Goal: Information Seeking & Learning: Learn about a topic

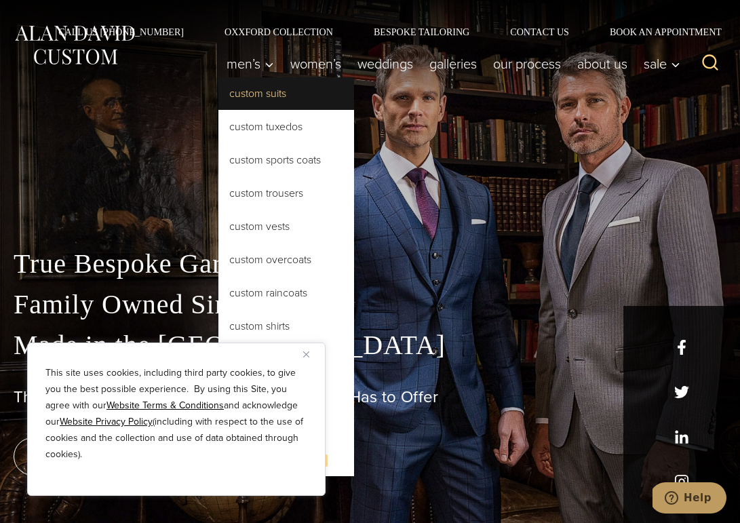
click at [253, 97] on link "Custom Suits" at bounding box center [286, 93] width 136 height 33
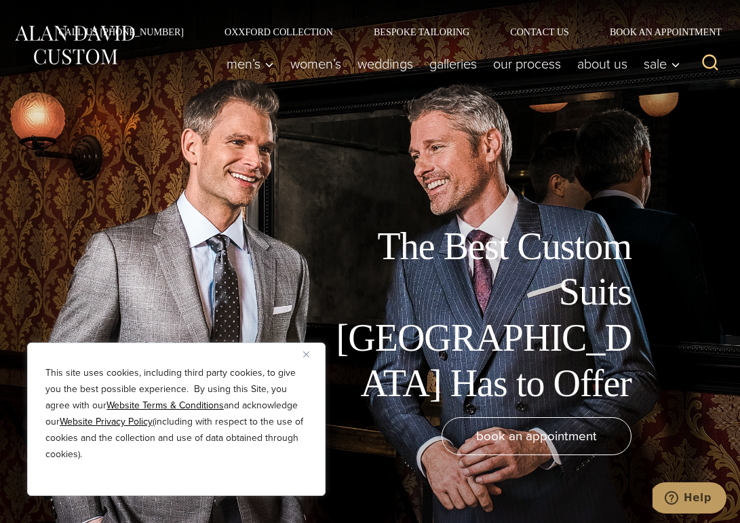
click at [308, 348] on button "Close" at bounding box center [311, 354] width 16 height 16
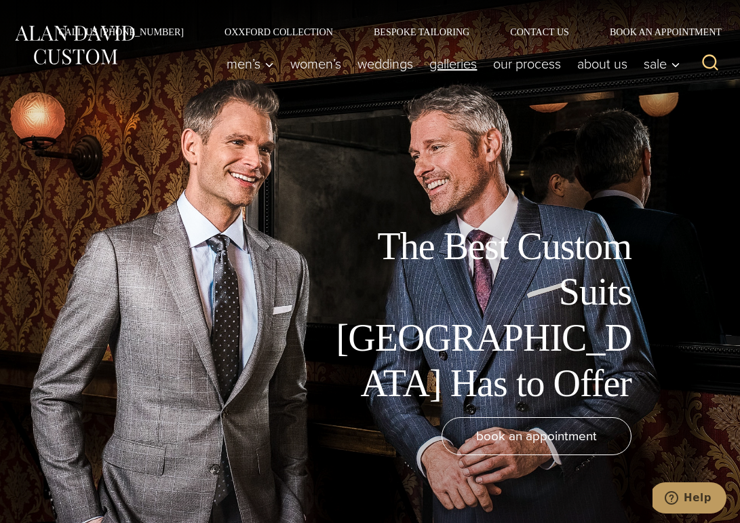
click at [446, 65] on link "Galleries" at bounding box center [453, 63] width 64 height 27
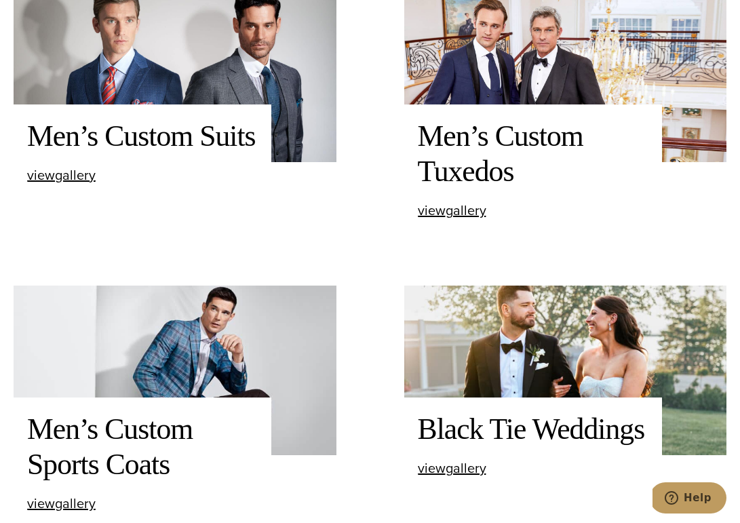
scroll to position [586, 0]
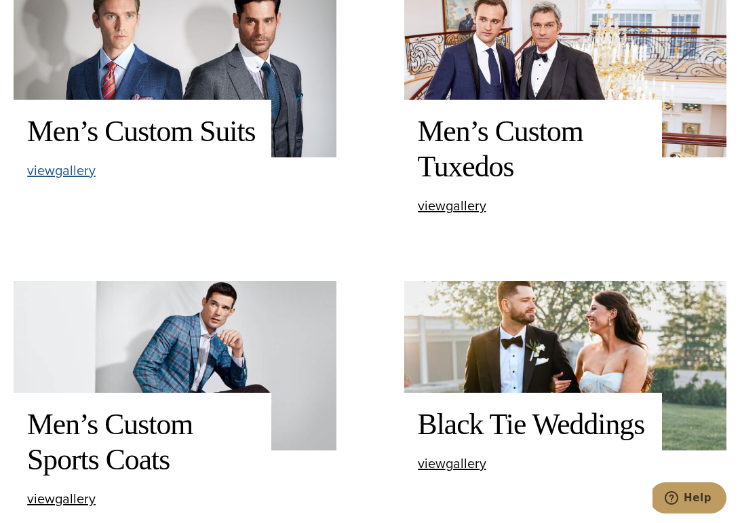
click at [85, 168] on span "view Men’s Custom Suits gallery" at bounding box center [61, 170] width 69 height 20
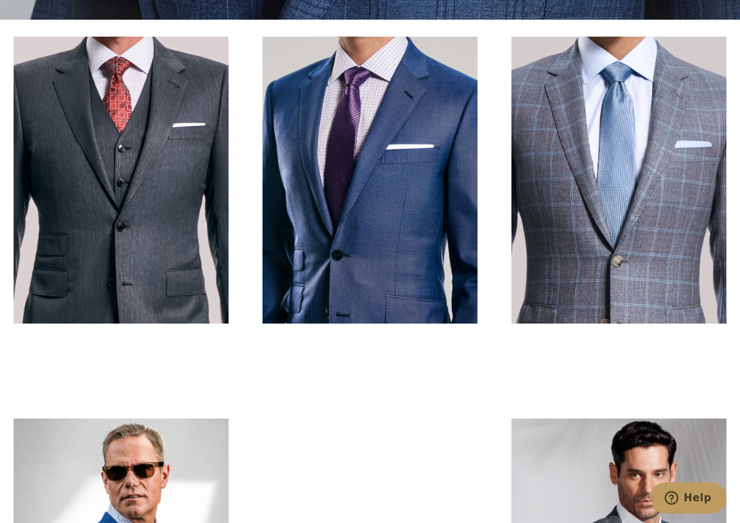
scroll to position [505, 0]
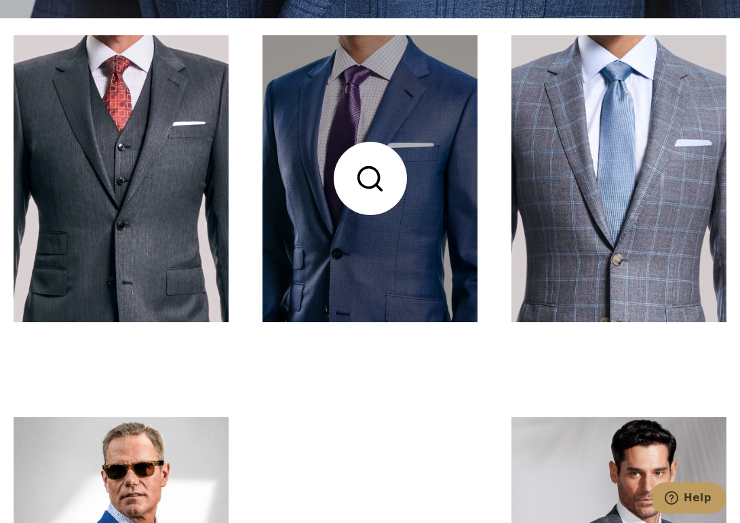
click at [326, 253] on link at bounding box center [370, 178] width 215 height 287
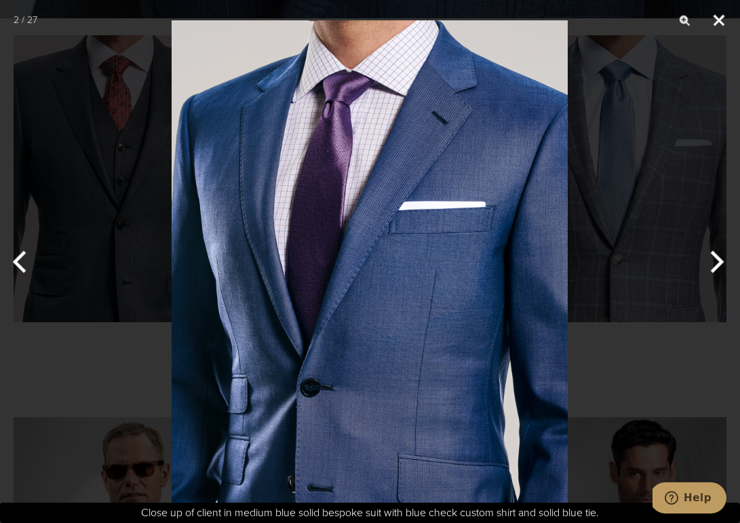
click at [720, 17] on button "Close" at bounding box center [719, 20] width 34 height 41
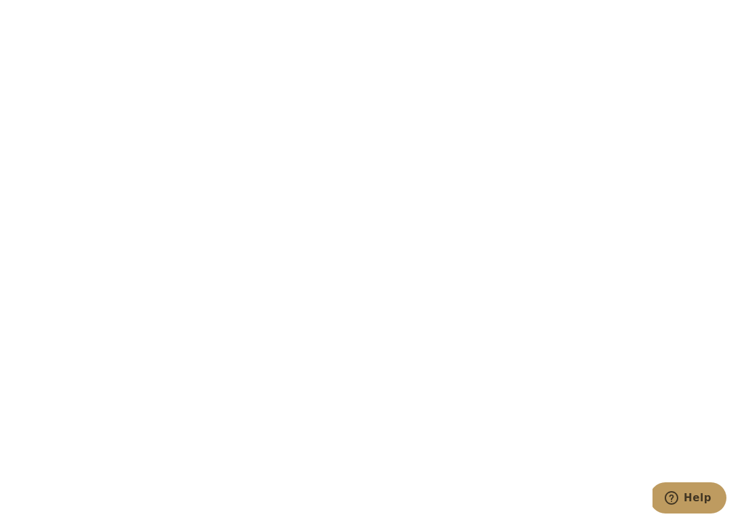
scroll to position [2038, 0]
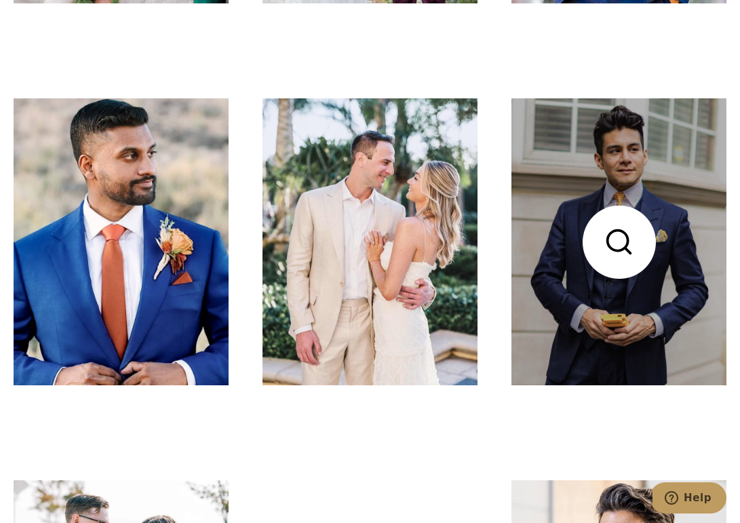
click at [607, 313] on link at bounding box center [619, 241] width 215 height 287
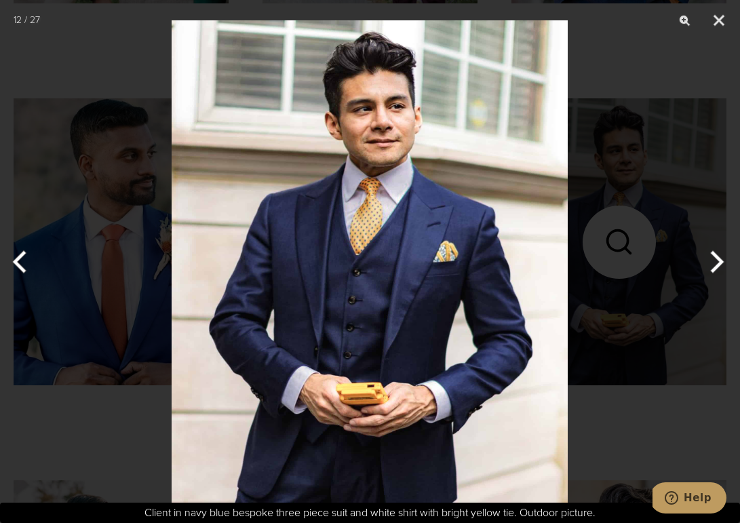
click at [715, 261] on button "Next" at bounding box center [714, 262] width 51 height 68
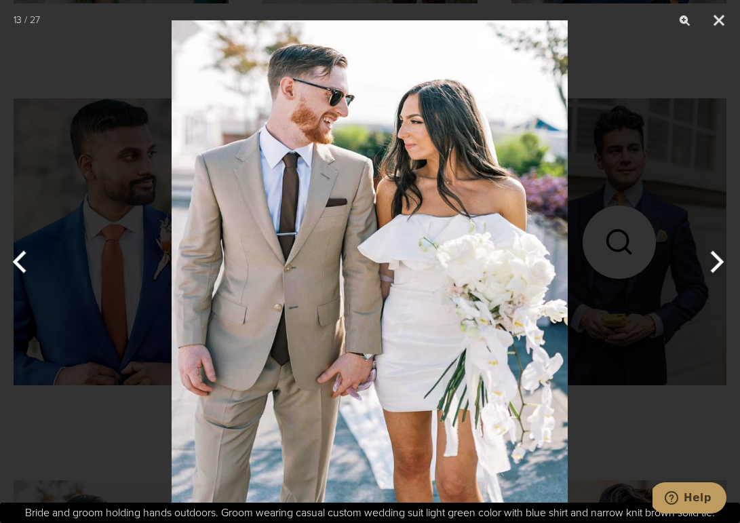
click at [718, 261] on button "Next" at bounding box center [714, 262] width 51 height 68
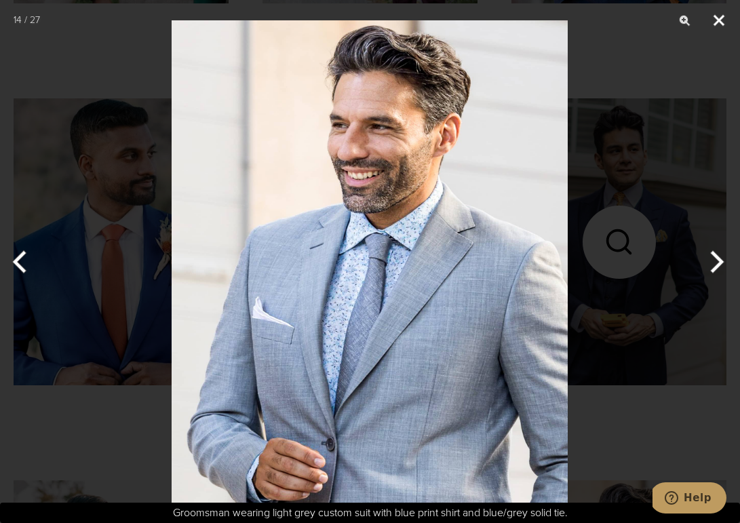
click at [720, 12] on button "Close" at bounding box center [719, 20] width 34 height 41
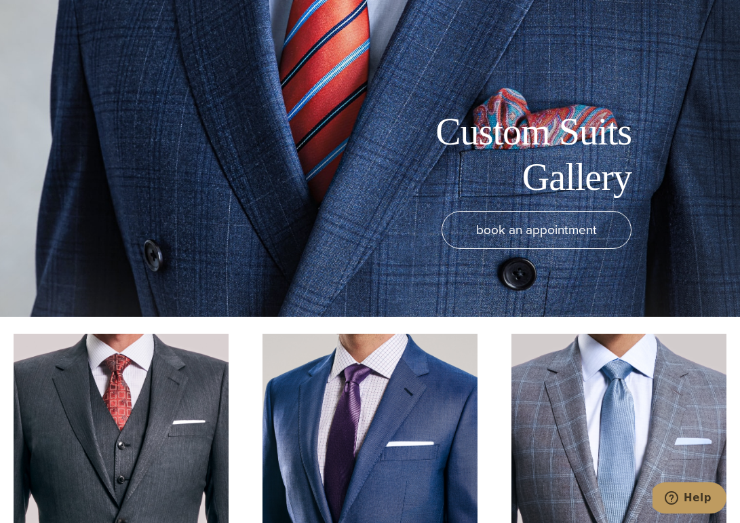
scroll to position [0, 0]
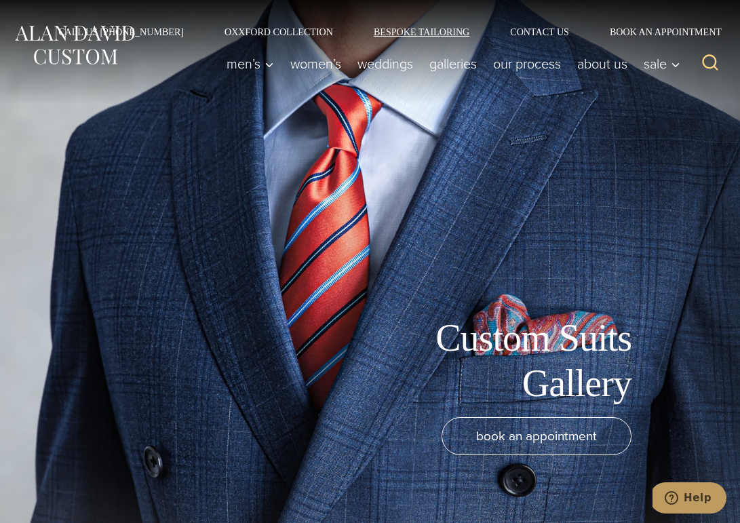
click at [402, 29] on link "Bespoke Tailoring" at bounding box center [422, 31] width 136 height 9
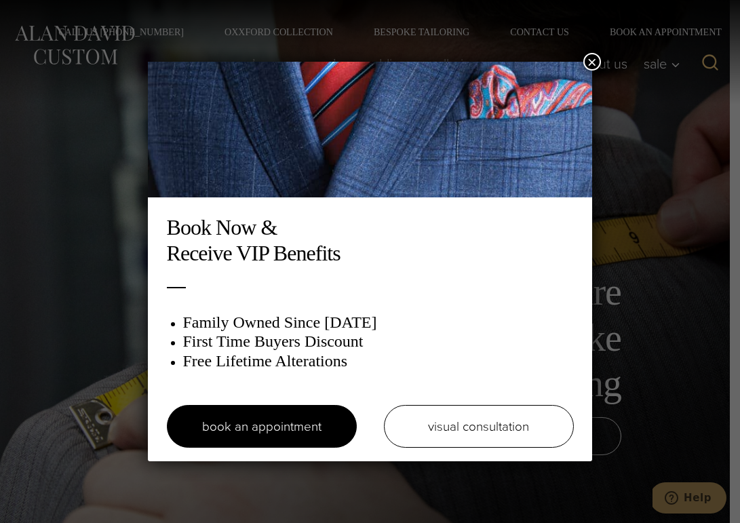
click at [596, 57] on button "×" at bounding box center [593, 62] width 18 height 18
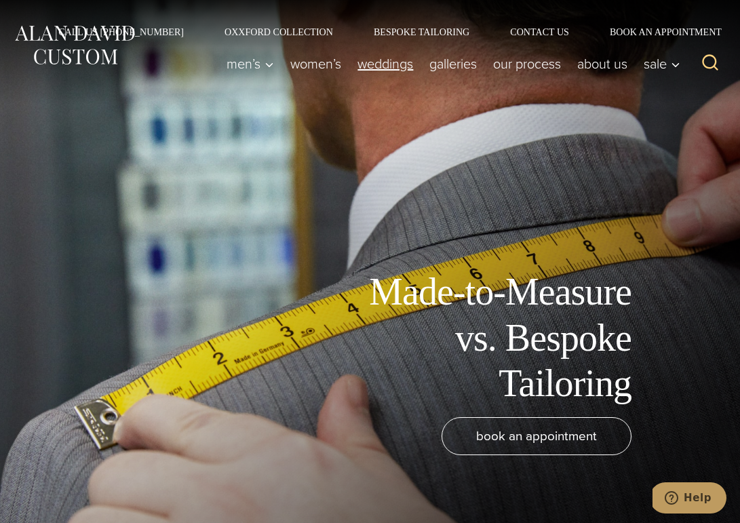
click at [396, 66] on link "weddings" at bounding box center [385, 63] width 72 height 27
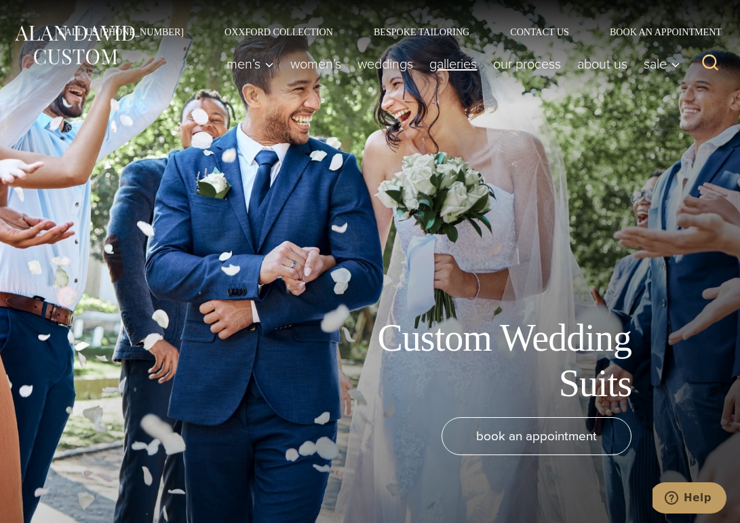
click at [451, 66] on link "Galleries" at bounding box center [453, 63] width 64 height 27
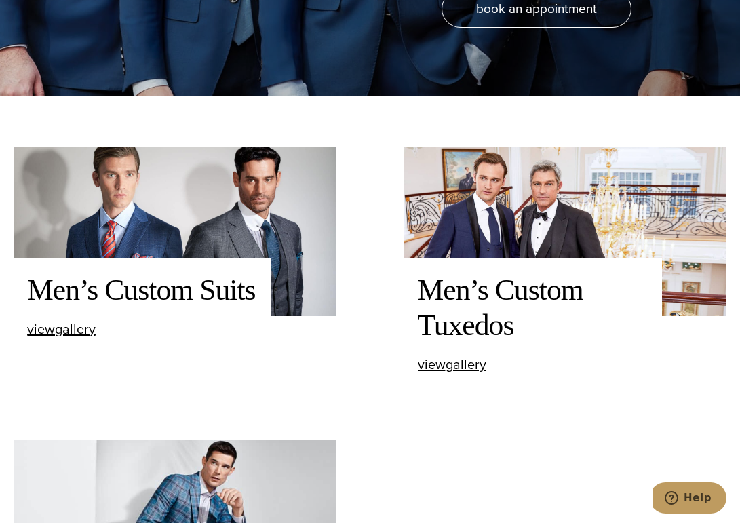
scroll to position [407, 0]
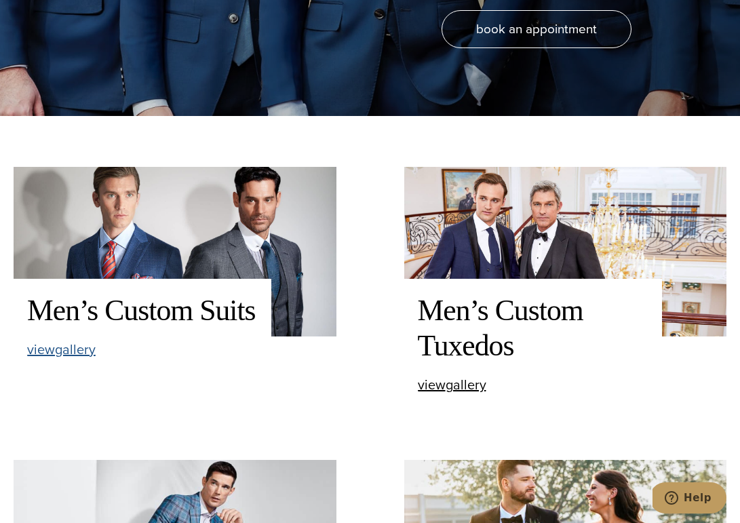
click at [89, 348] on span "view Men’s Custom Suits gallery" at bounding box center [61, 349] width 69 height 20
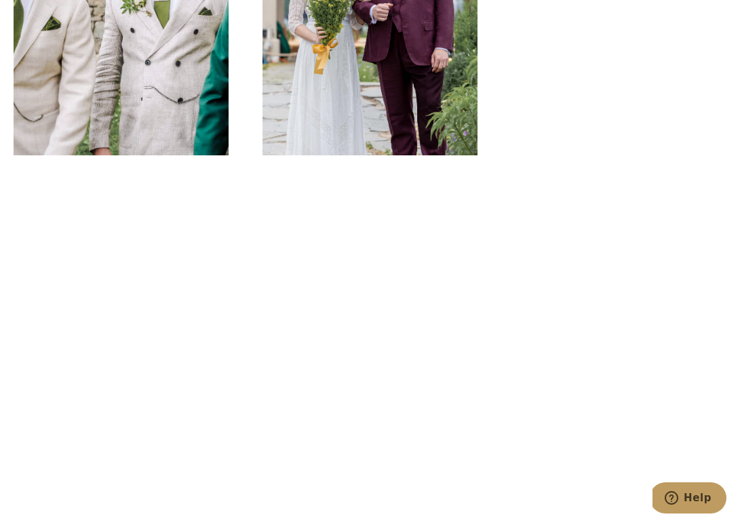
scroll to position [2001, 0]
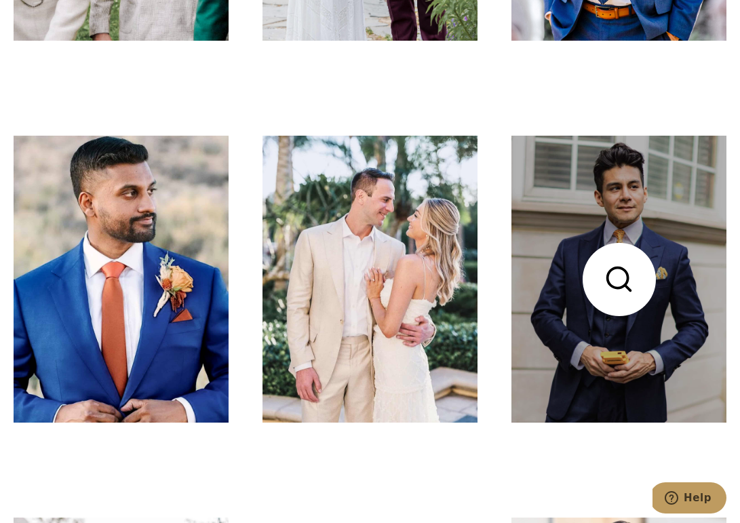
click at [579, 342] on link at bounding box center [619, 279] width 215 height 287
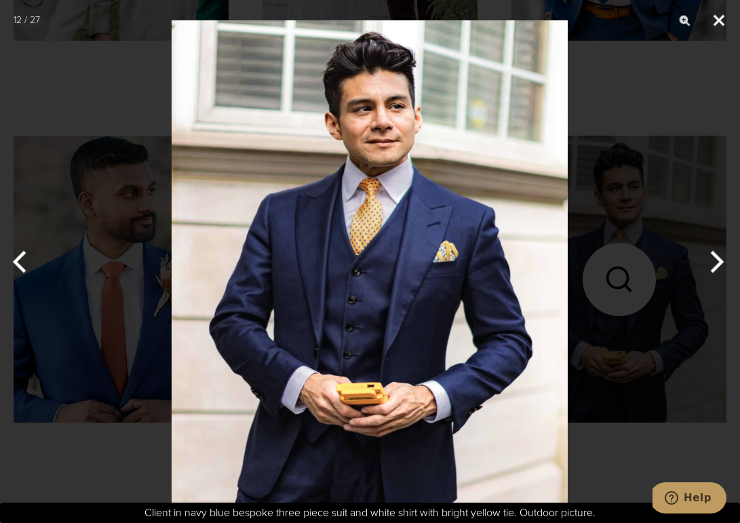
click at [718, 15] on button "Close" at bounding box center [719, 20] width 34 height 41
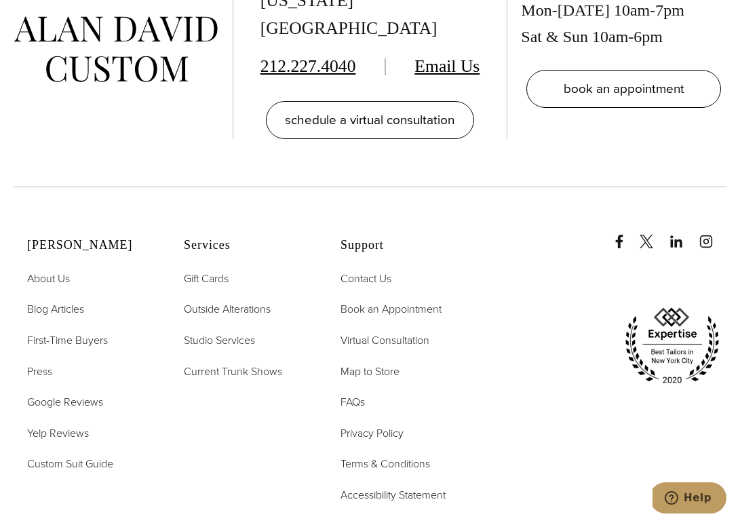
scroll to position [5377, 0]
